Goal: Find specific page/section: Find specific page/section

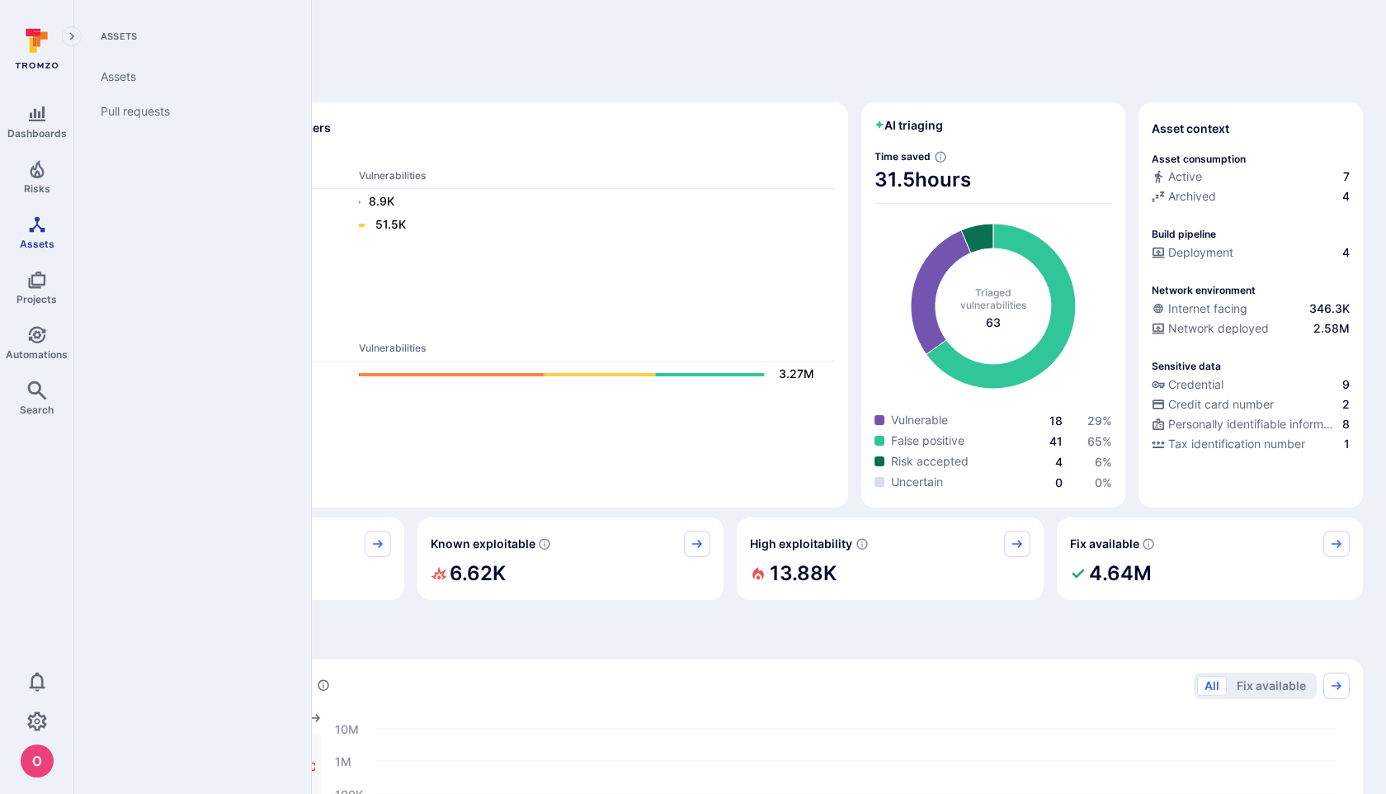
click at [38, 227] on icon "Assets" at bounding box center [37, 225] width 20 height 20
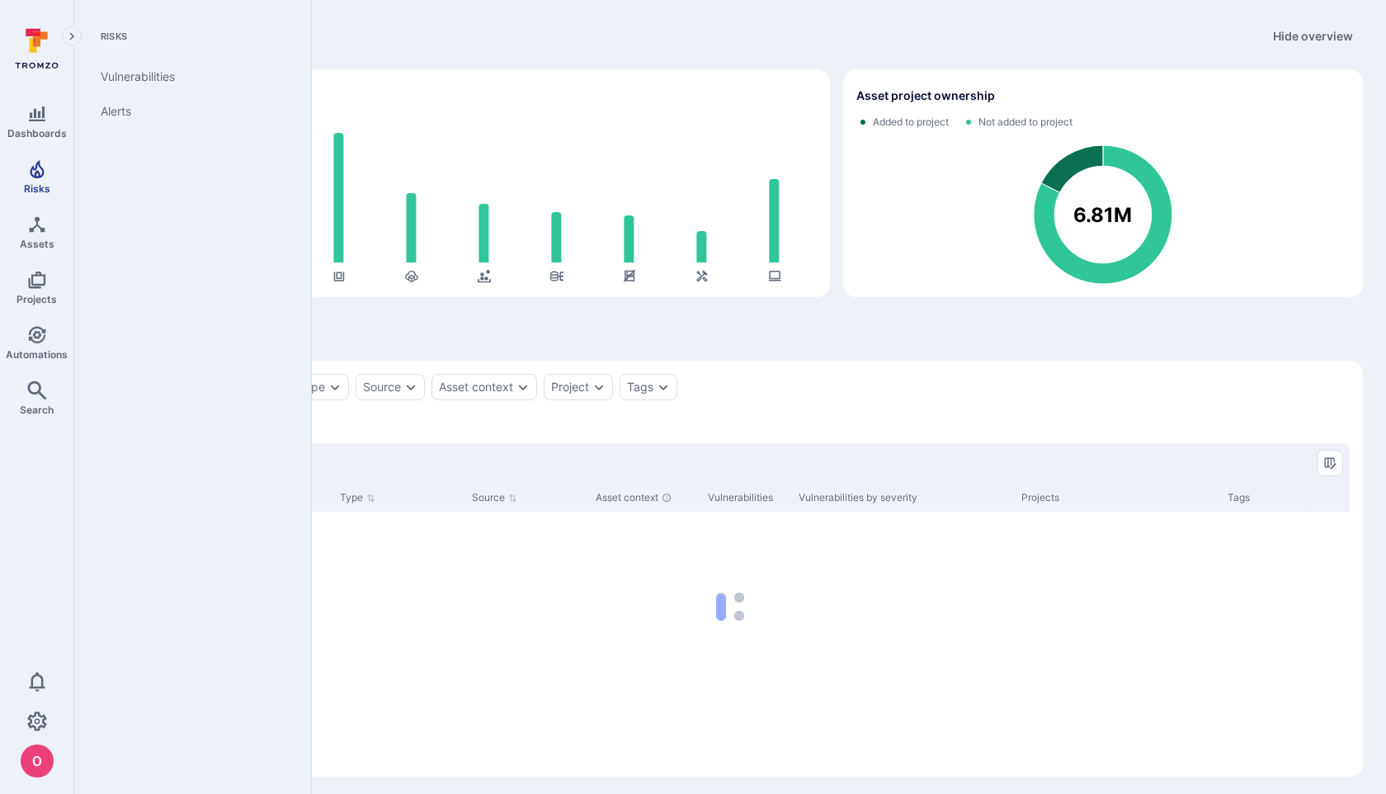
click at [43, 172] on icon "Risks" at bounding box center [37, 169] width 14 height 18
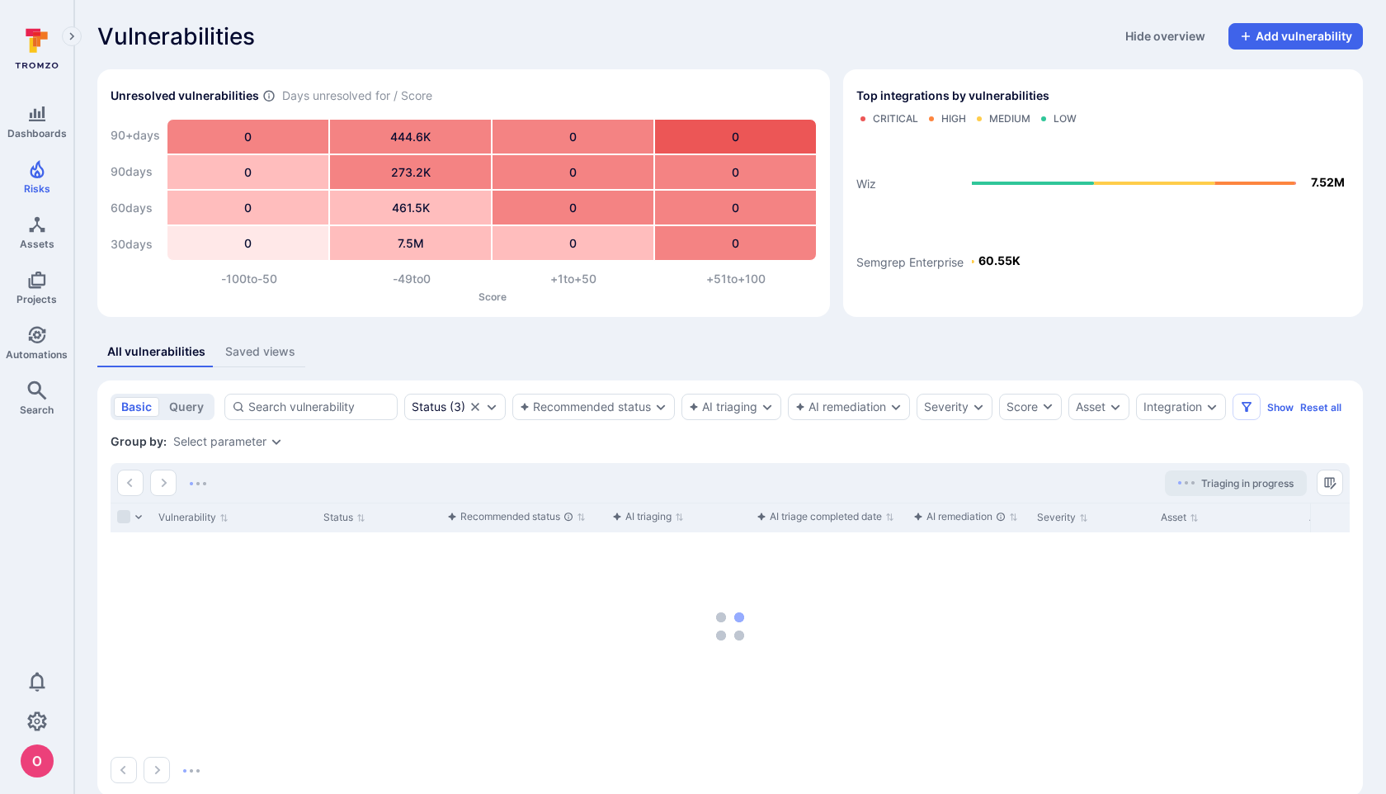
scroll to position [26, 0]
